Goal: Information Seeking & Learning: Learn about a topic

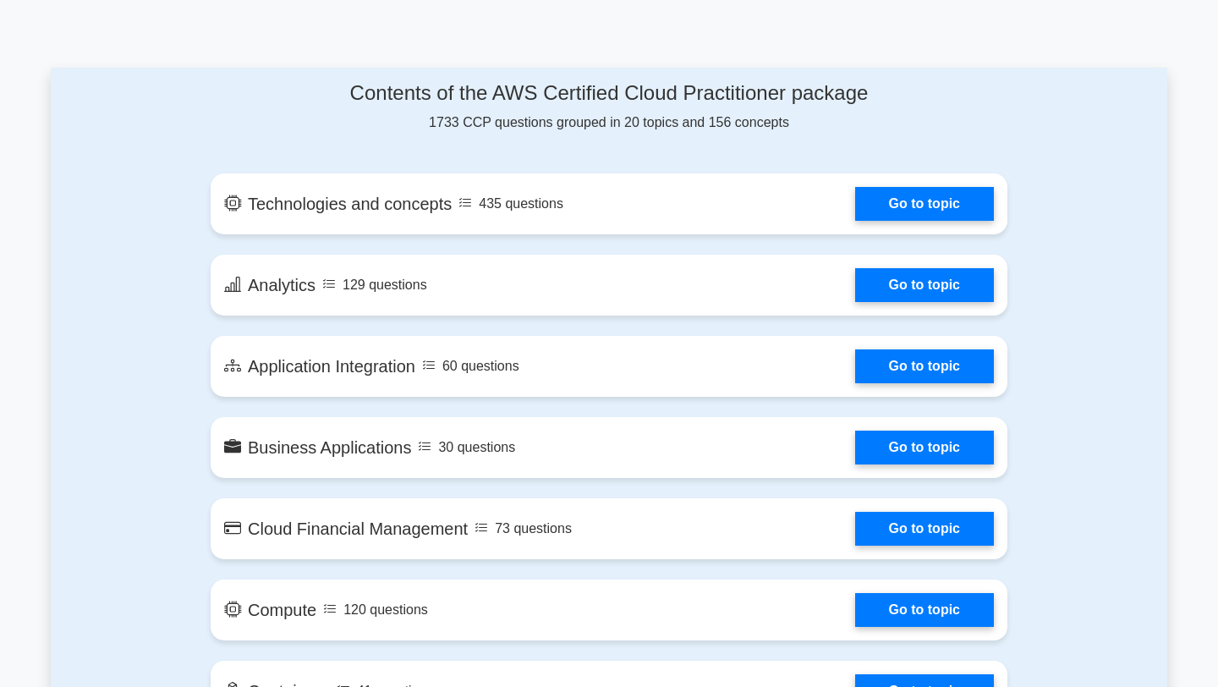
scroll to position [861, 0]
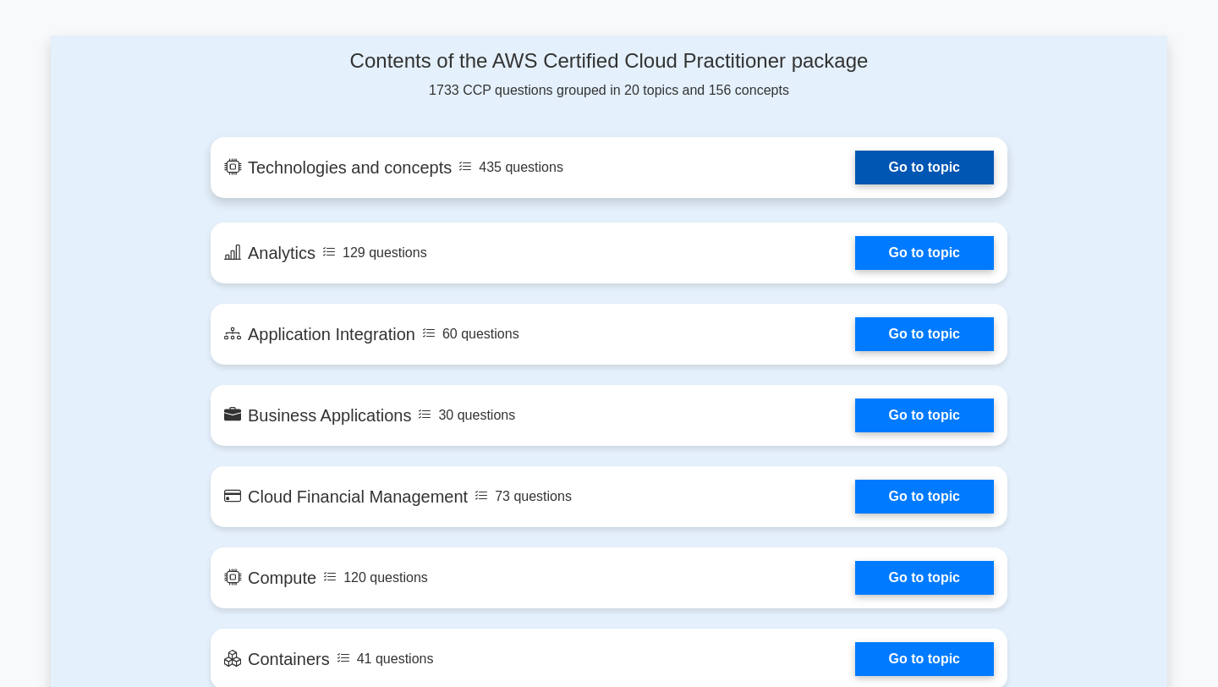
click at [878, 164] on link "Go to topic" at bounding box center [924, 168] width 139 height 34
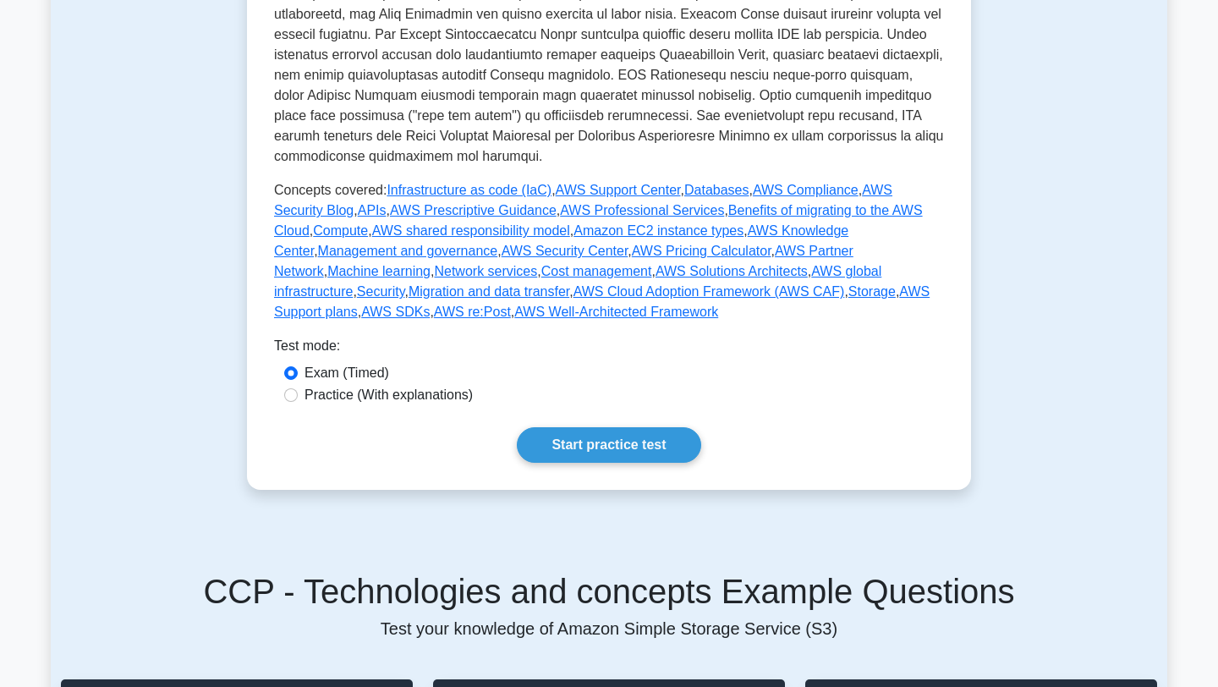
scroll to position [798, 0]
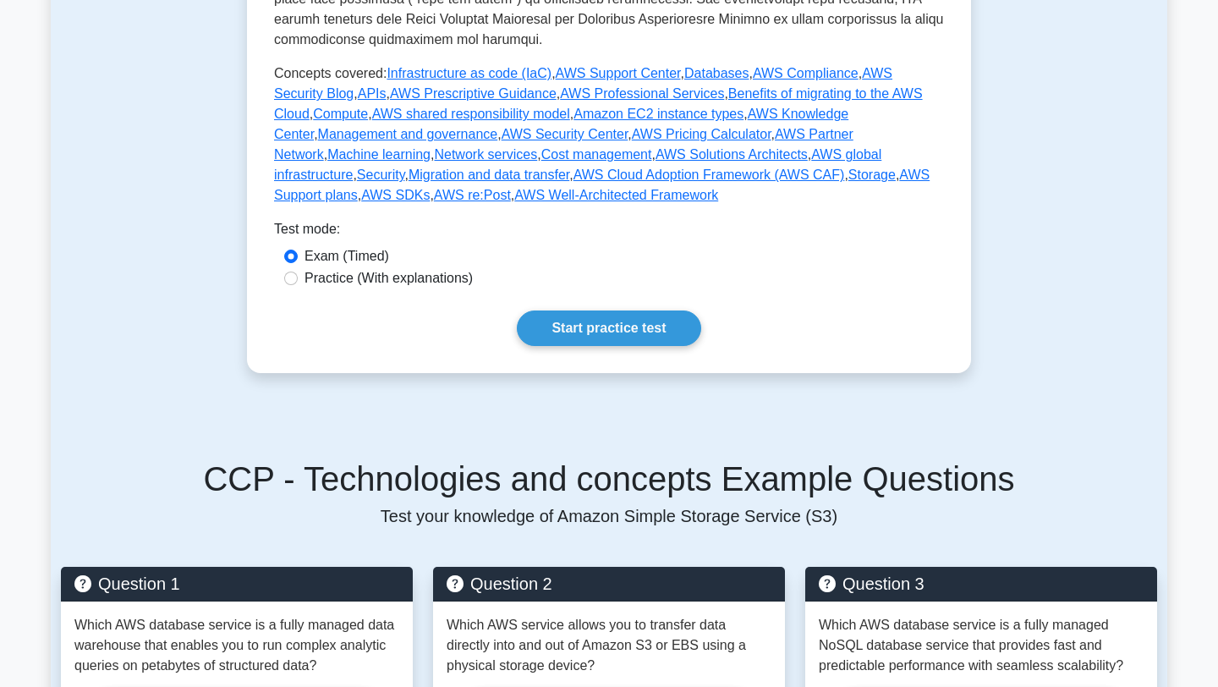
click at [404, 268] on label "Practice (With explanations)" at bounding box center [388, 278] width 168 height 20
click at [298, 271] on input "Practice (With explanations)" at bounding box center [291, 278] width 14 height 14
radio input "true"
click at [555, 310] on link "Start practice test" at bounding box center [608, 328] width 183 height 36
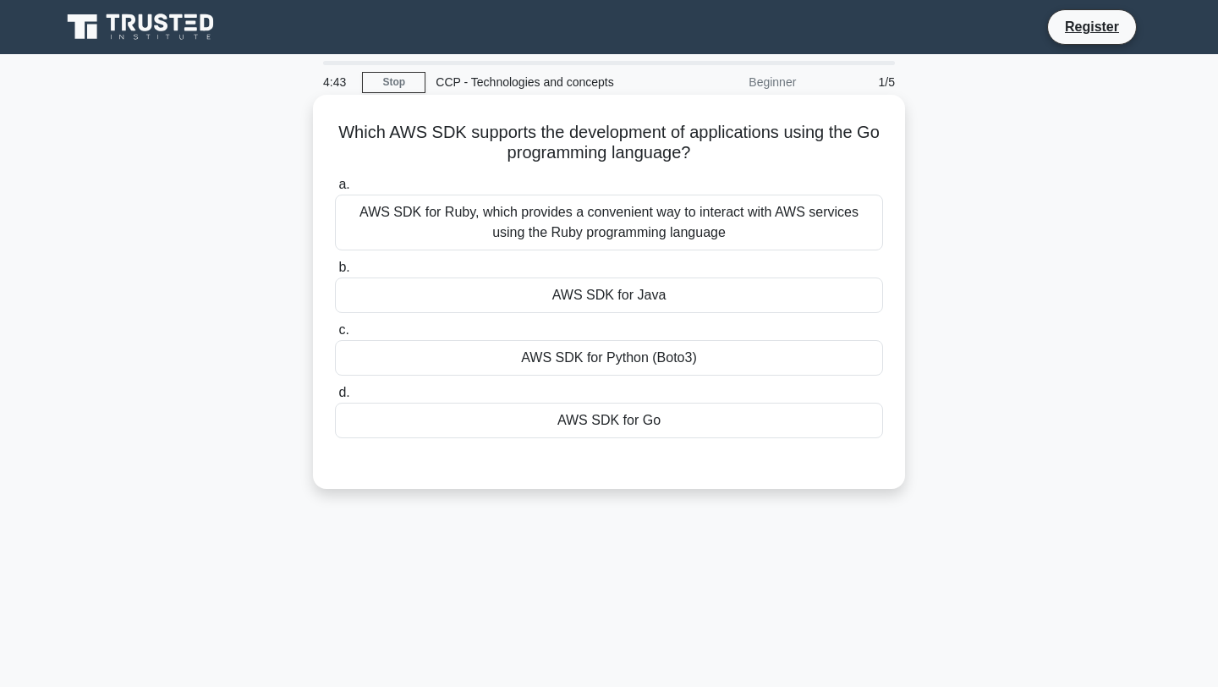
click at [599, 424] on div "AWS SDK for Go" at bounding box center [609, 420] width 548 height 36
click at [335, 398] on input "d. AWS SDK for Go" at bounding box center [335, 392] width 0 height 11
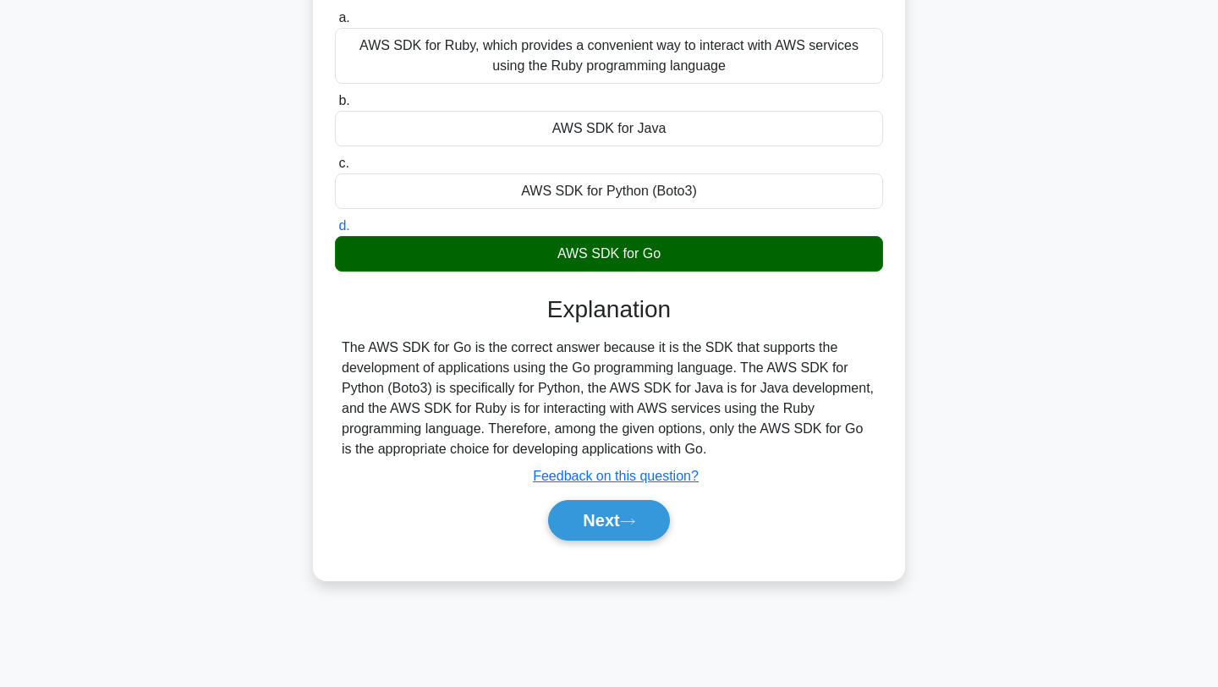
scroll to position [203, 0]
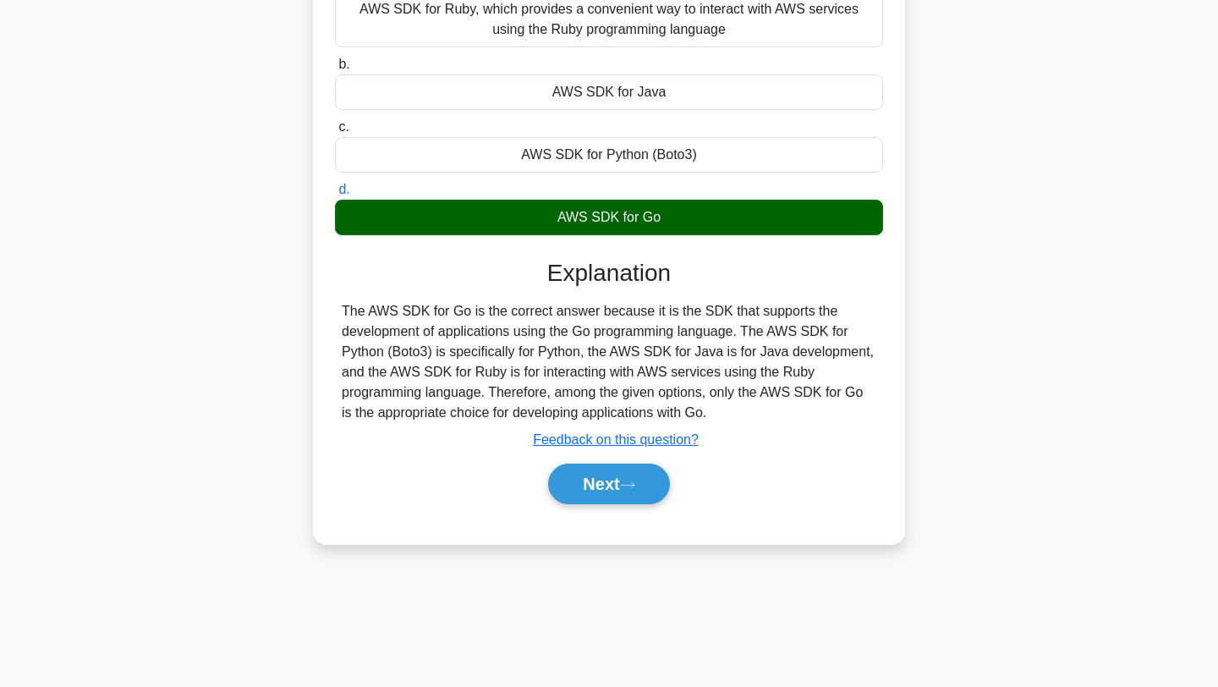
click at [617, 506] on div "Next" at bounding box center [609, 484] width 548 height 54
click at [604, 487] on button "Next" at bounding box center [608, 483] width 121 height 41
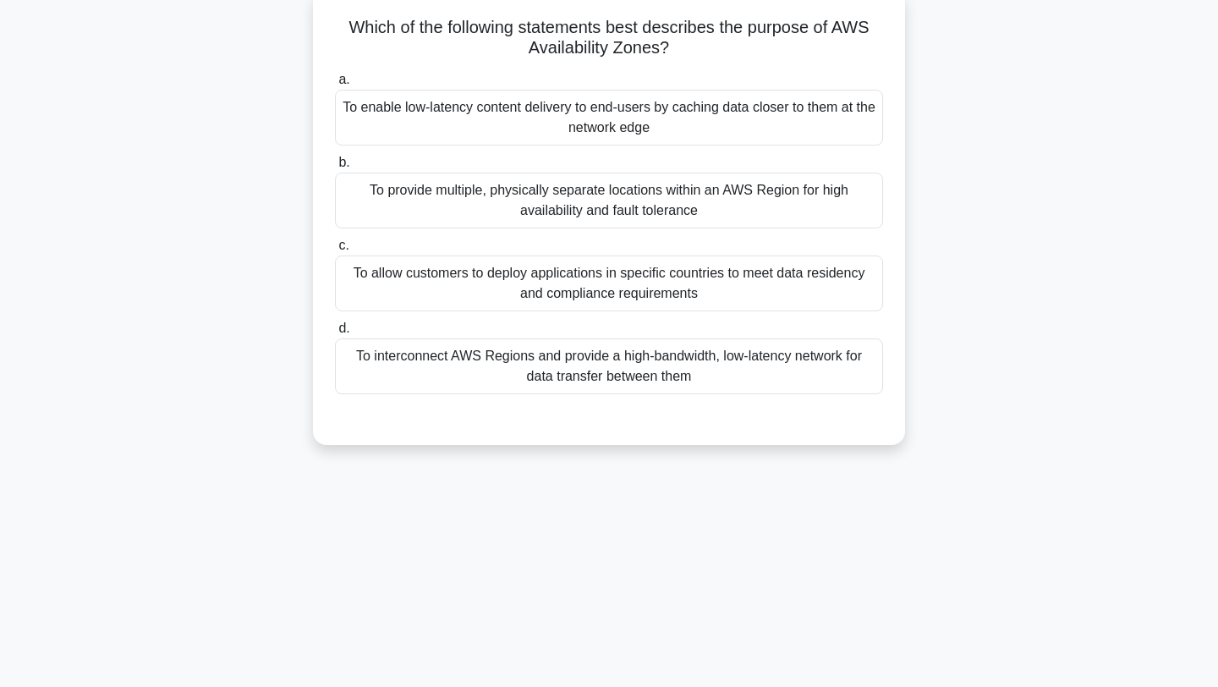
scroll to position [0, 0]
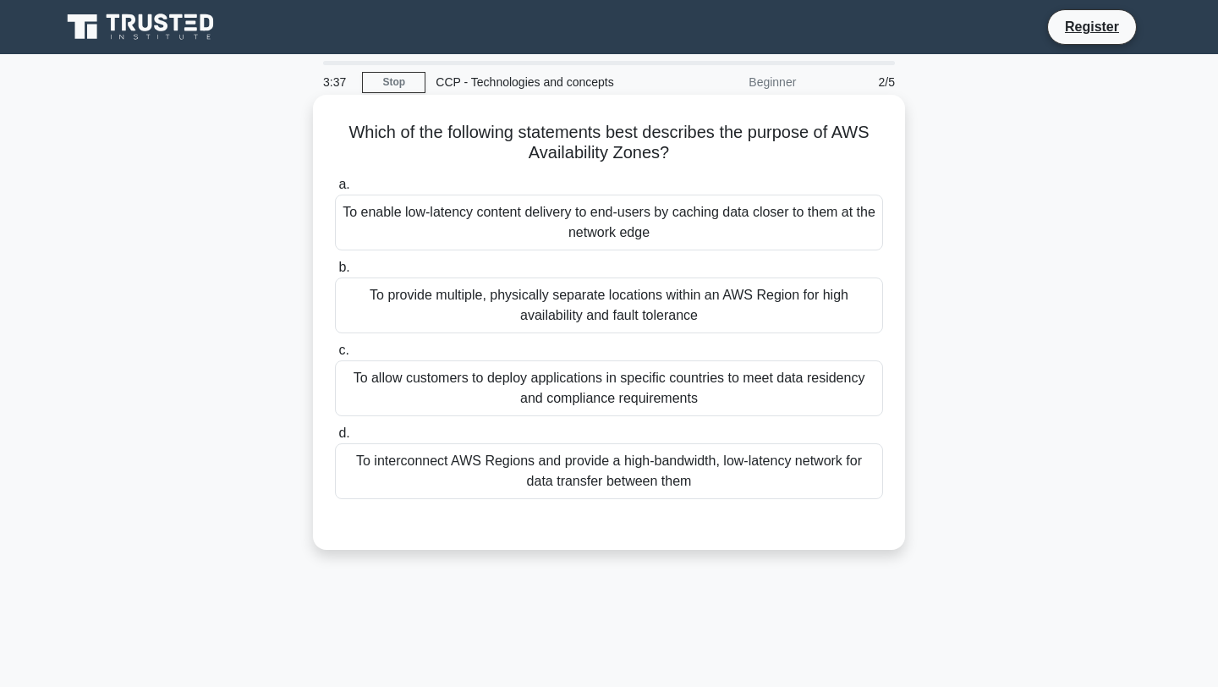
click at [643, 293] on div "To provide multiple, physically separate locations within an AWS Region for hig…" at bounding box center [609, 305] width 548 height 56
click at [335, 273] on input "b. To provide multiple, physically separate locations within an AWS Region for …" at bounding box center [335, 267] width 0 height 11
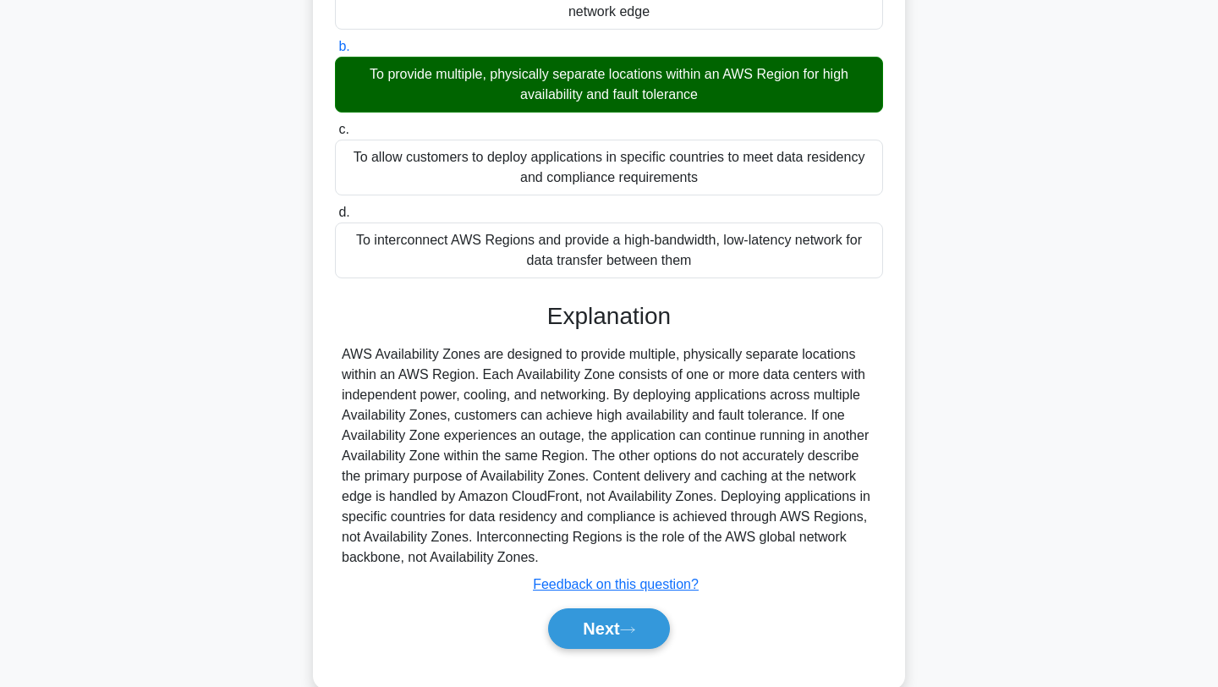
scroll to position [255, 0]
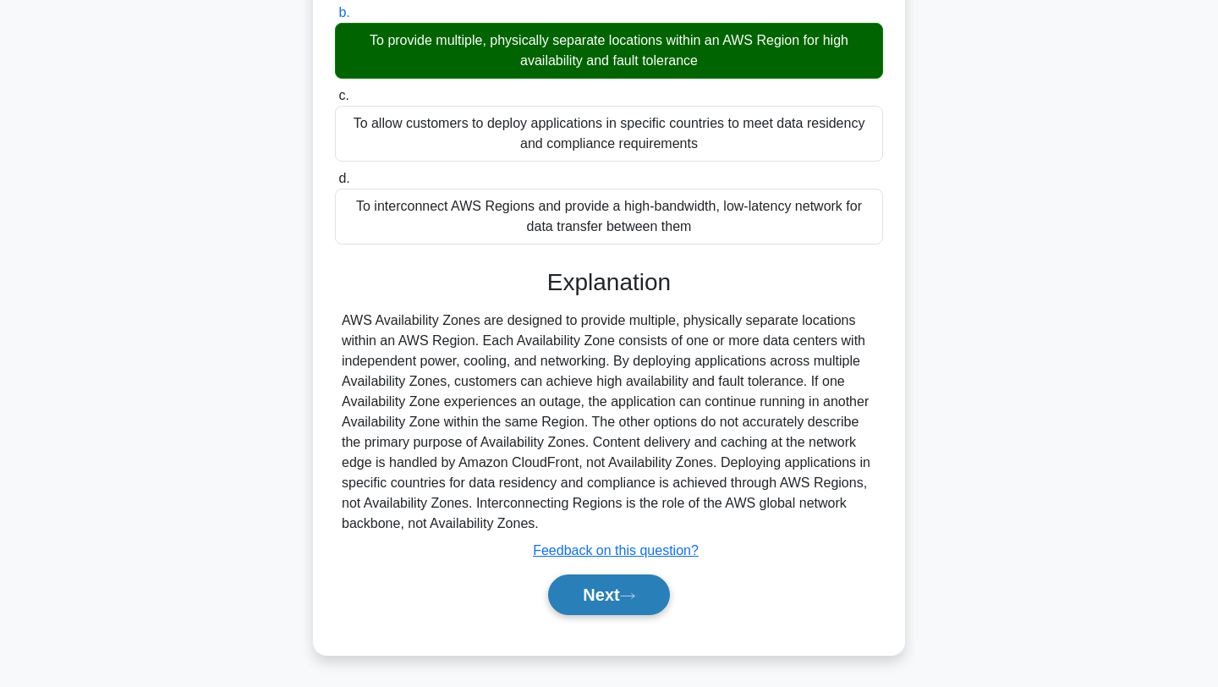
click at [573, 586] on button "Next" at bounding box center [608, 594] width 121 height 41
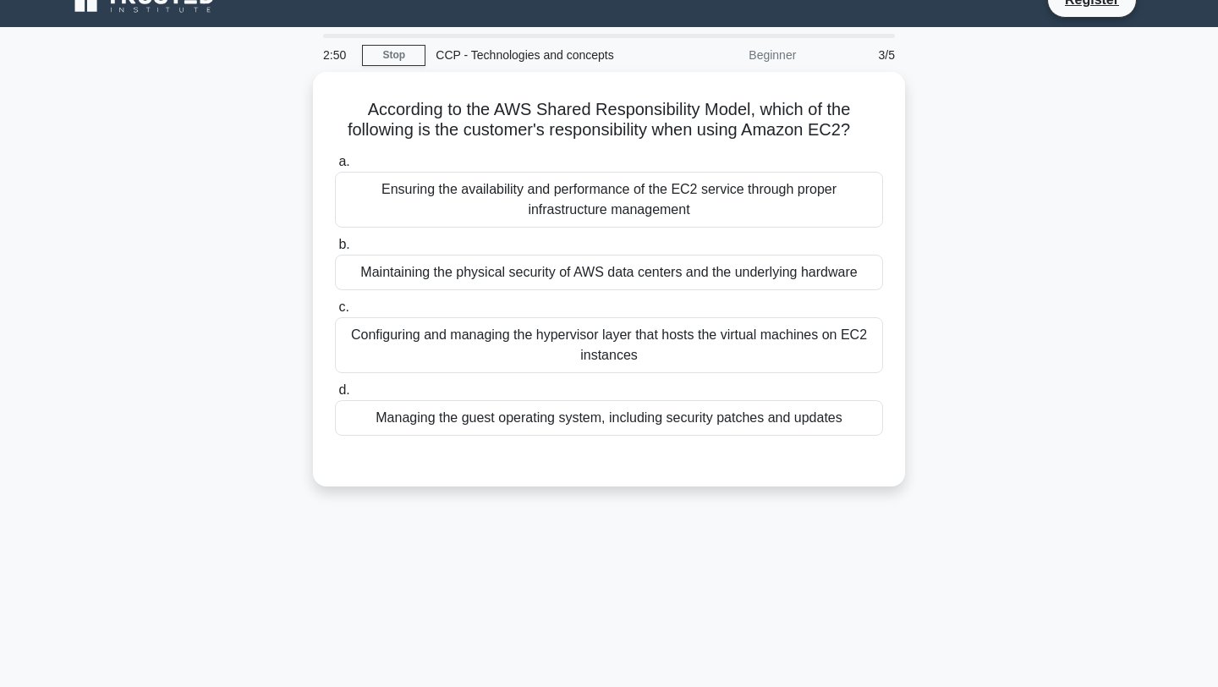
scroll to position [0, 0]
